Goal: Find specific page/section: Find specific page/section

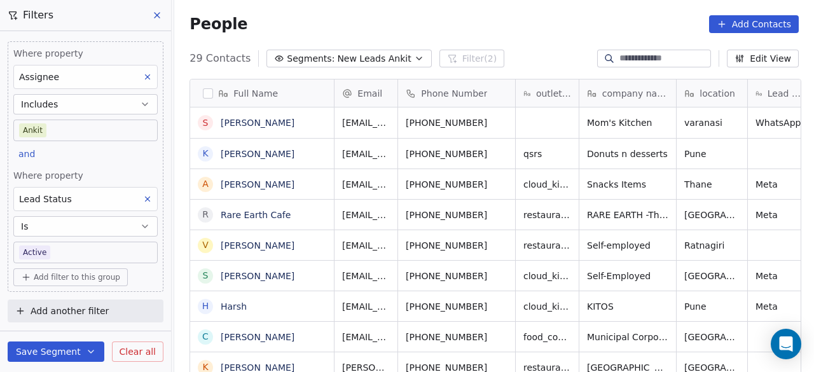
scroll to position [317, 632]
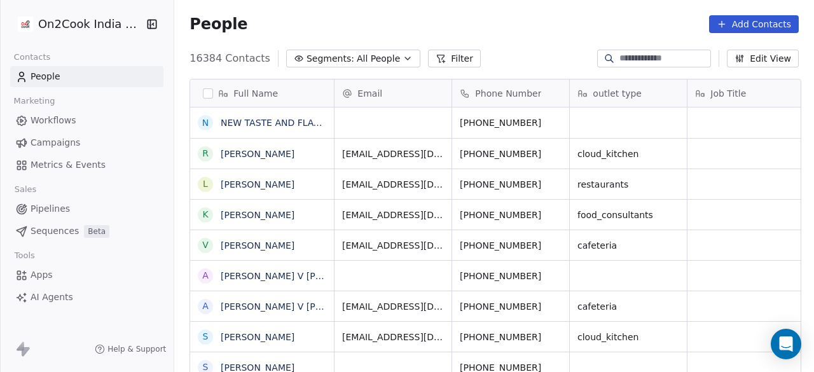
scroll to position [317, 632]
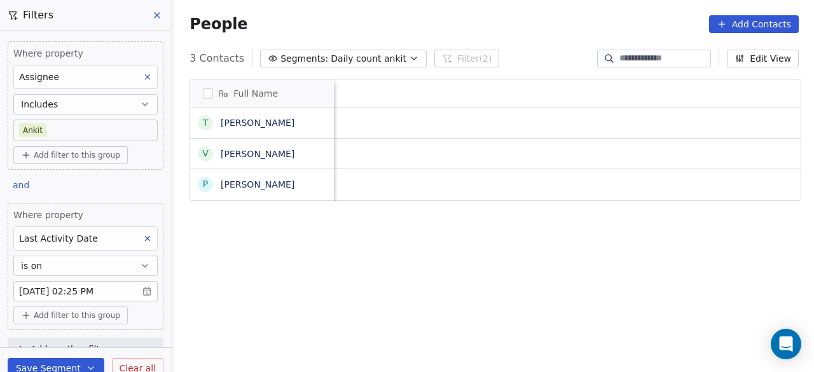
scroll to position [317, 632]
